Goal: Obtain resource: Download file/media

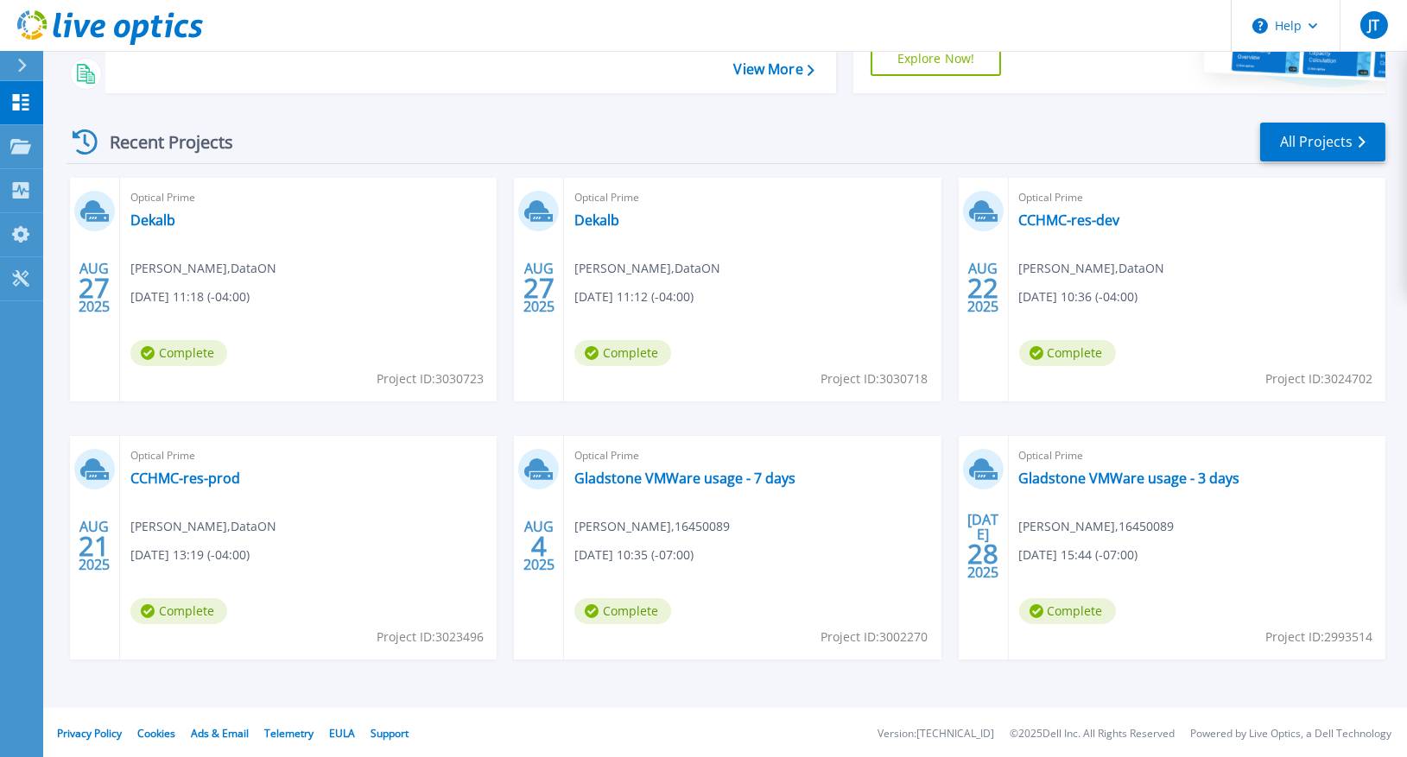
scroll to position [199, 0]
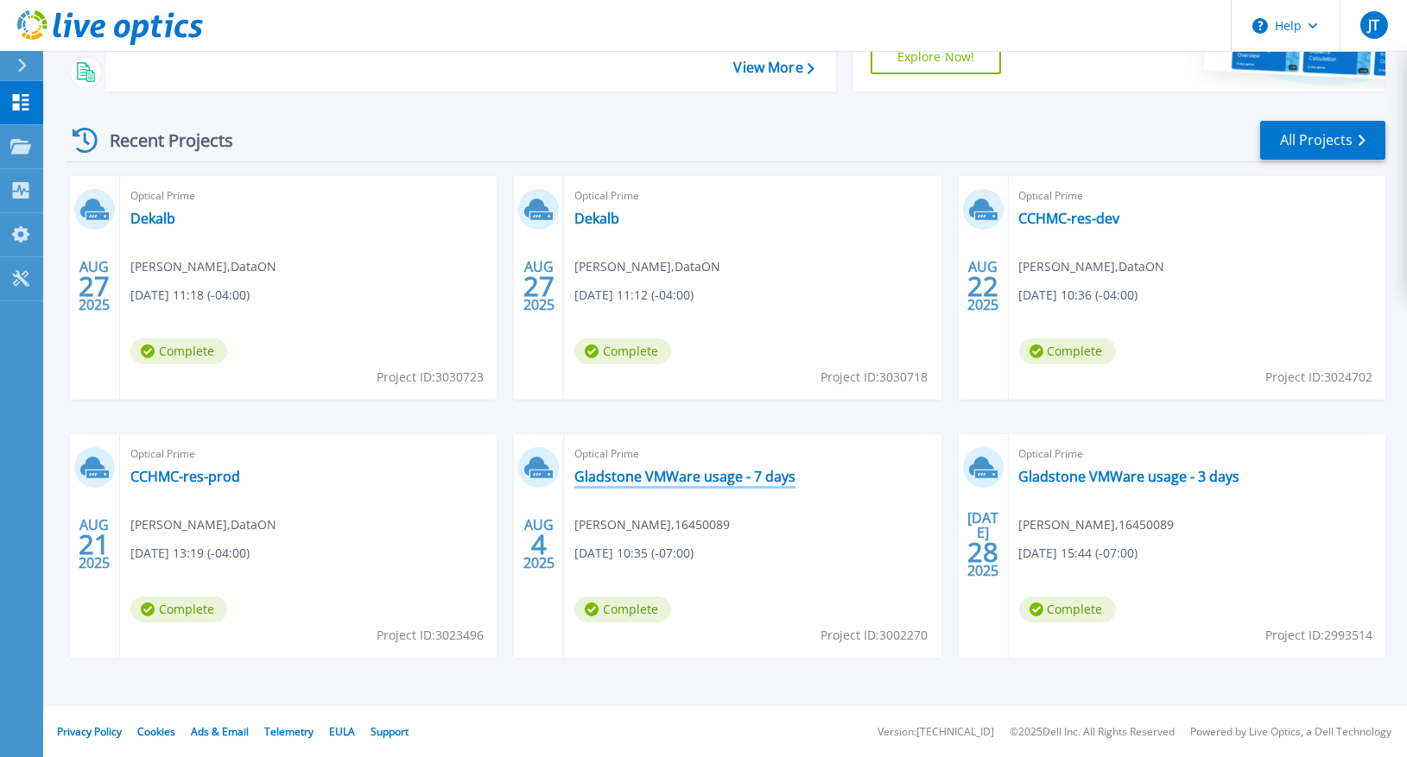
click at [681, 476] on link "Gladstone VMWare usage - 7 days" at bounding box center [684, 476] width 221 height 17
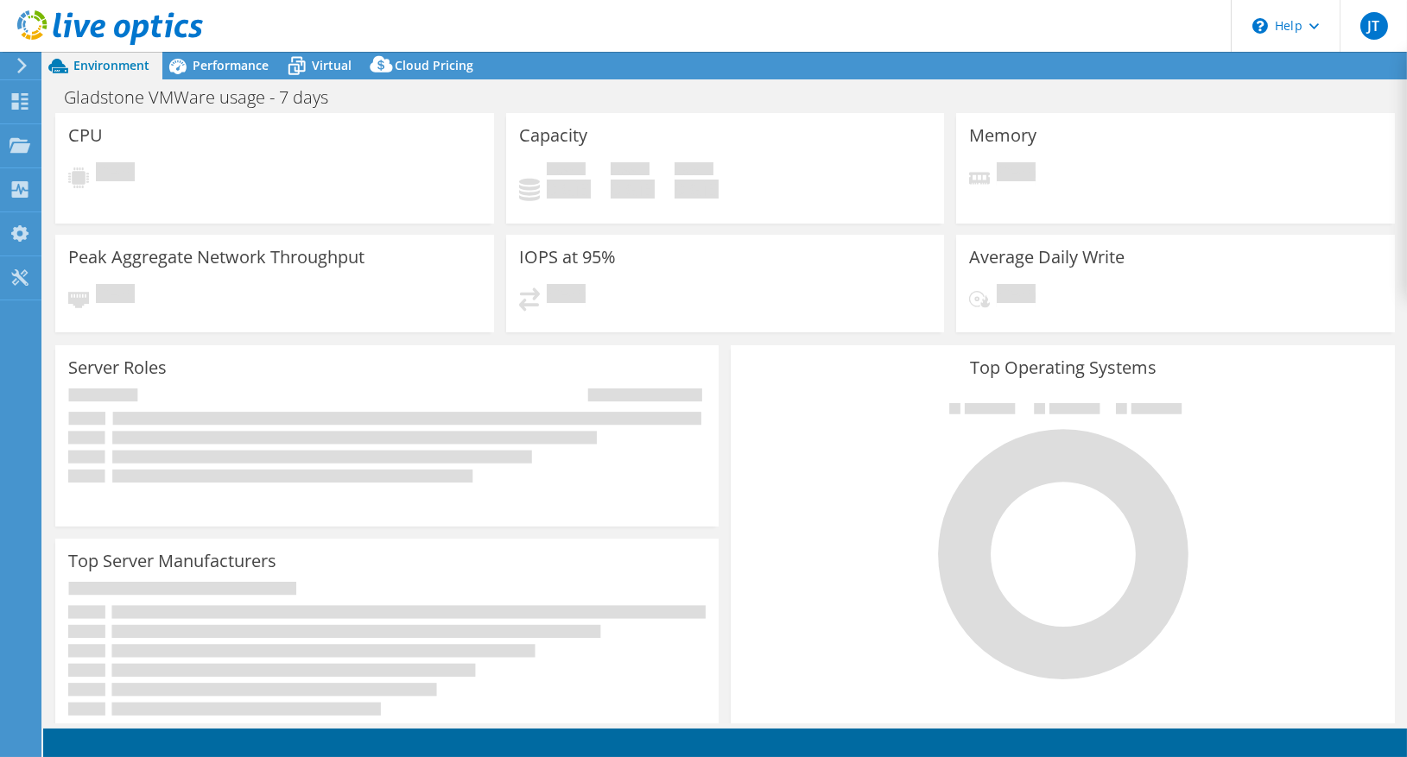
select select "USD"
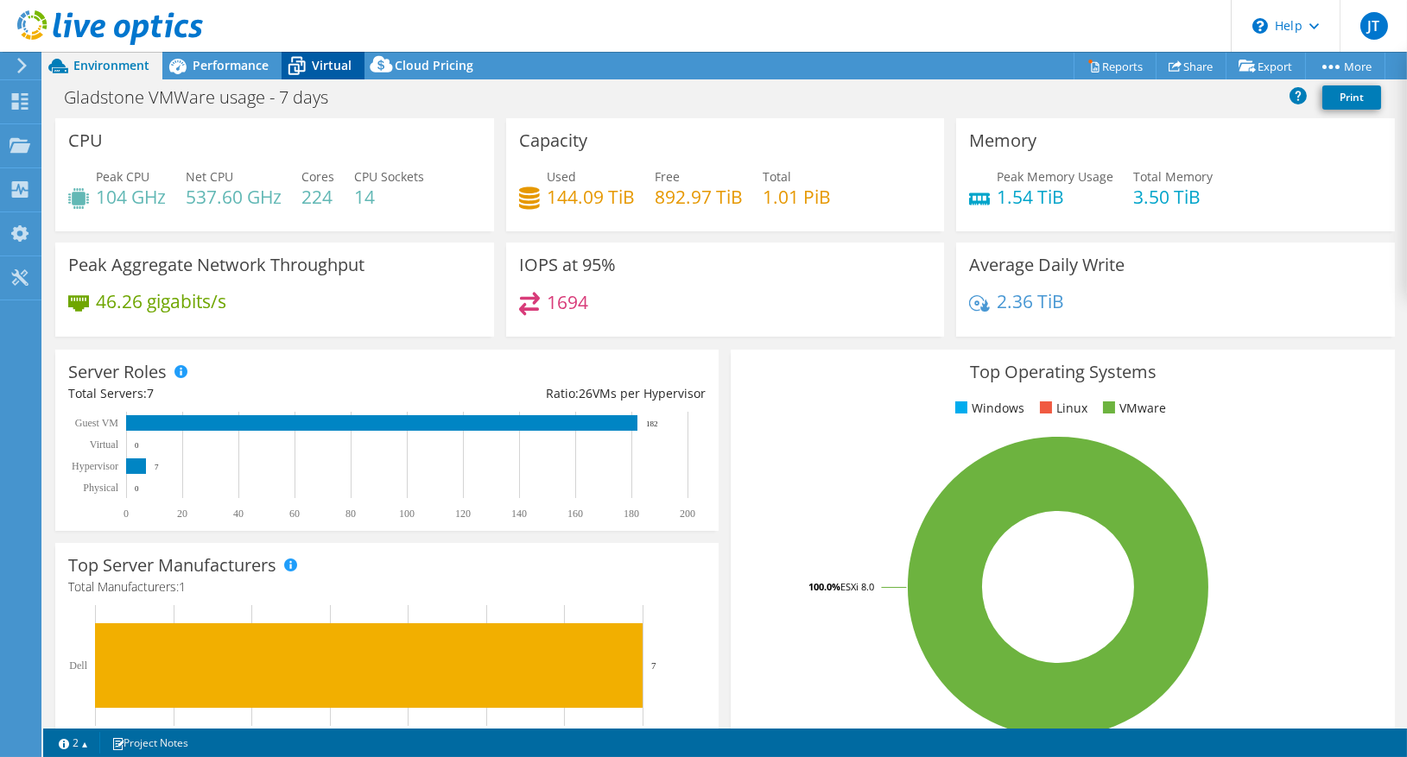
click at [318, 71] on span "Virtual" at bounding box center [332, 65] width 40 height 16
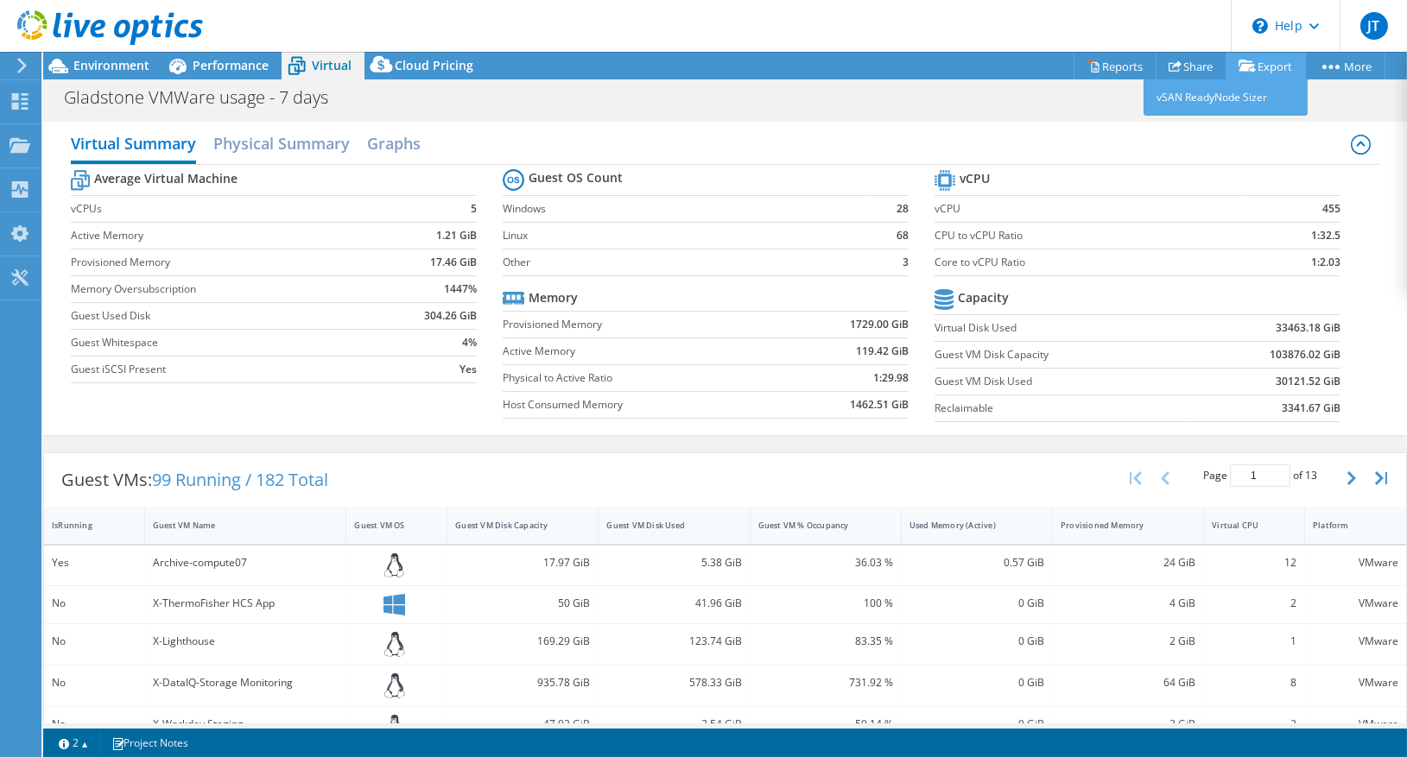
click at [1262, 73] on link "Export" at bounding box center [1266, 66] width 80 height 27
click at [1105, 61] on link "Reports" at bounding box center [1115, 66] width 83 height 27
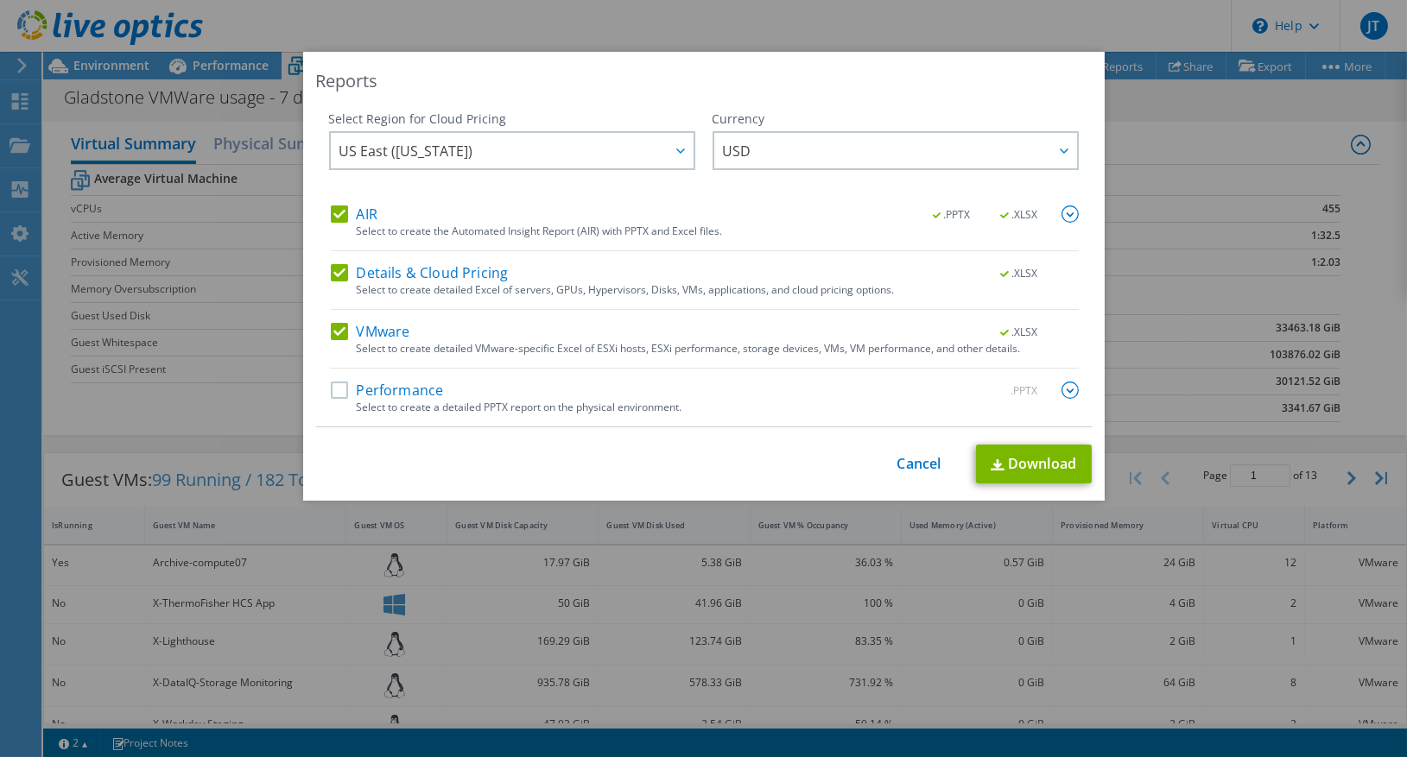
click at [326, 269] on div "Select Region for Cloud Pricing Asia Pacific ([GEOGRAPHIC_DATA]) [GEOGRAPHIC_DA…" at bounding box center [704, 269] width 776 height 317
click at [344, 269] on label "Details & Cloud Pricing" at bounding box center [420, 272] width 178 height 17
click at [0, 0] on input "Details & Cloud Pricing" at bounding box center [0, 0] width 0 height 0
click at [340, 216] on label "AIR" at bounding box center [354, 214] width 47 height 17
click at [0, 0] on input "AIR" at bounding box center [0, 0] width 0 height 0
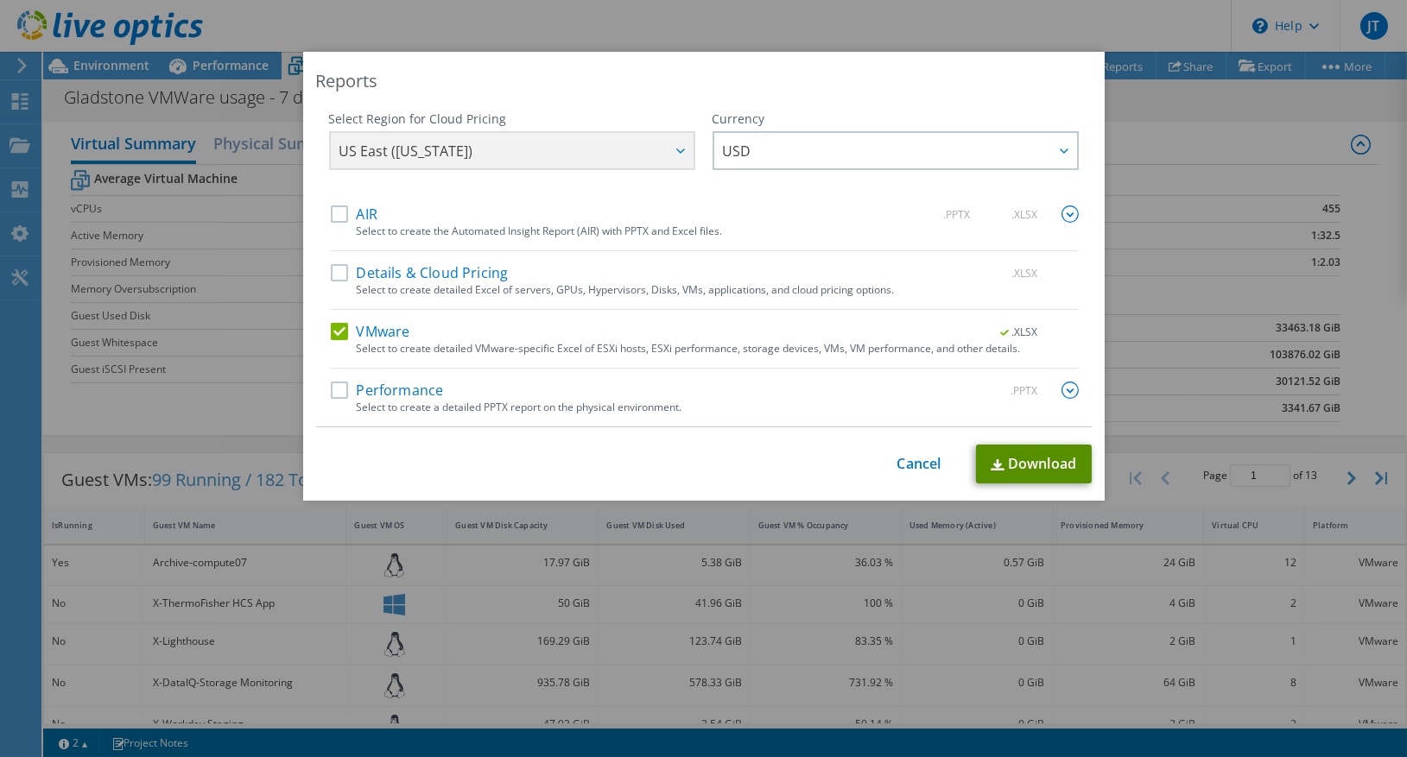
click at [1037, 459] on link "Download" at bounding box center [1034, 464] width 116 height 39
